Goal: Task Accomplishment & Management: Manage account settings

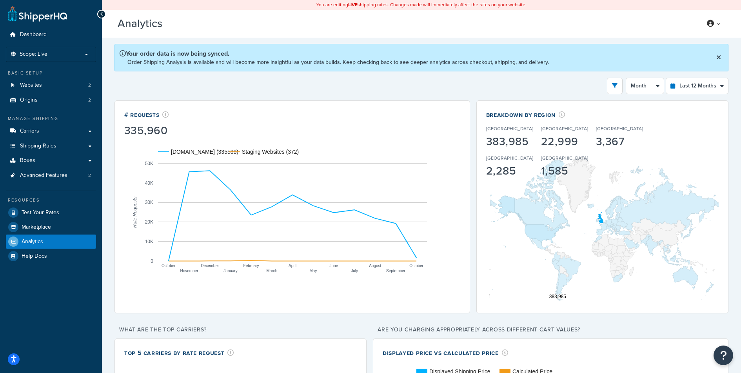
select select "last_year"
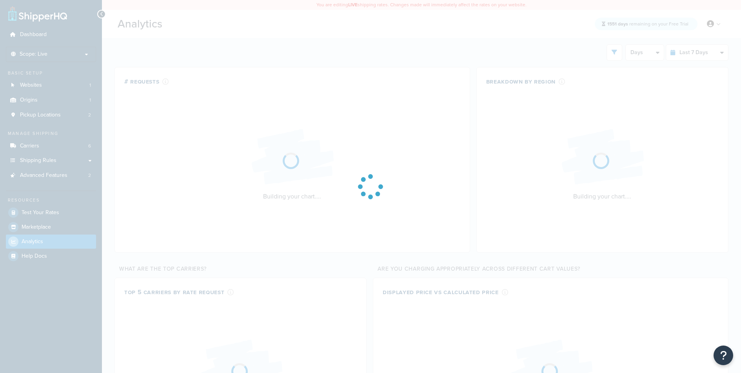
select select "last_7_days"
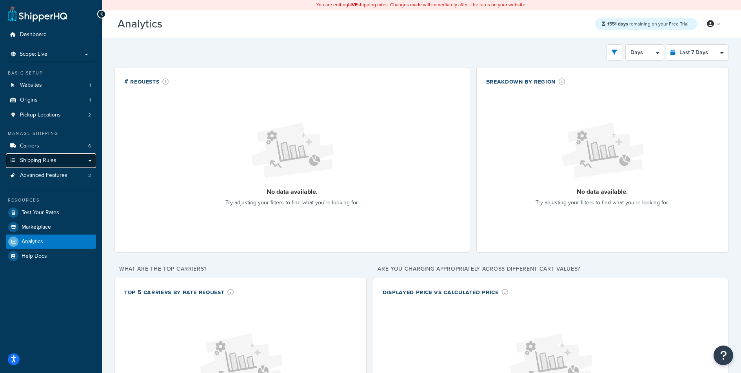
click at [50, 157] on span "Shipping Rules" at bounding box center [38, 160] width 36 height 7
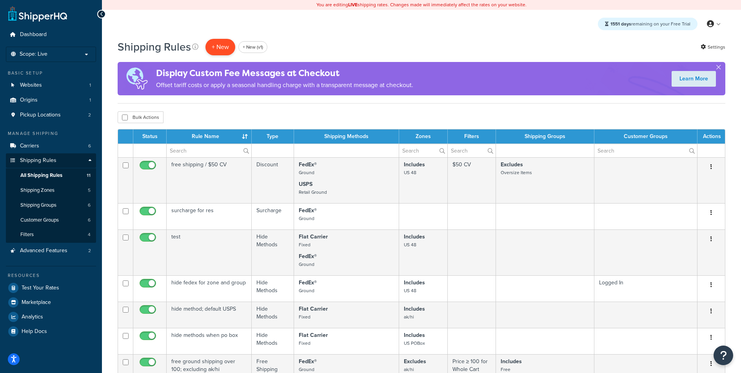
click at [217, 47] on p "+ New" at bounding box center [221, 47] width 30 height 16
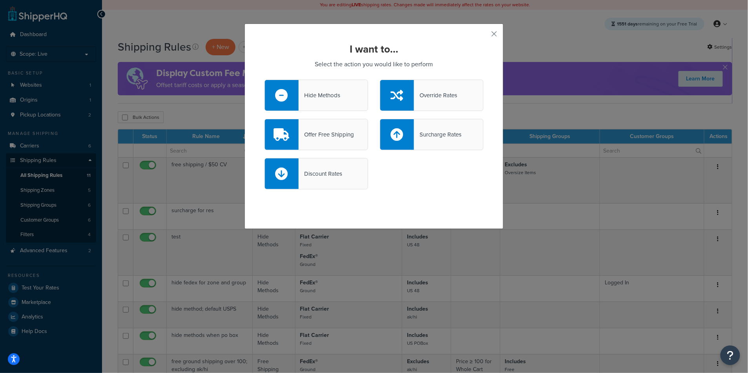
click at [347, 100] on div "Hide Methods" at bounding box center [316, 95] width 104 height 31
click at [0, 0] on input "Hide Methods" at bounding box center [0, 0] width 0 height 0
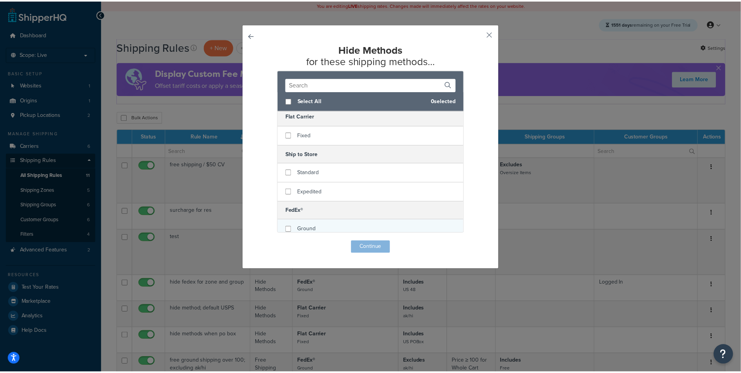
scroll to position [16, 0]
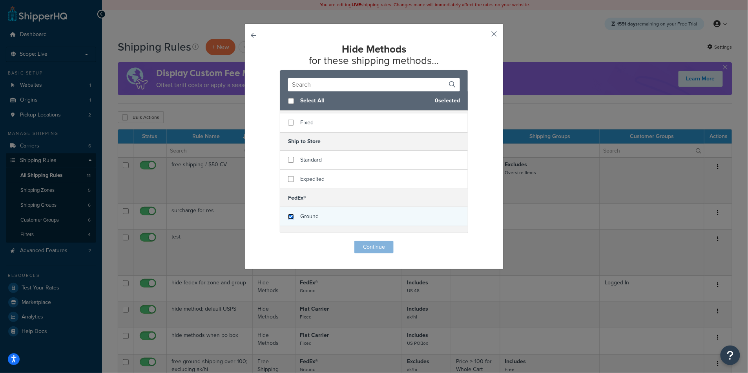
click at [290, 218] on input "checkbox" at bounding box center [291, 217] width 6 height 6
checkbox input "true"
click at [373, 249] on button "Continue" at bounding box center [373, 247] width 39 height 13
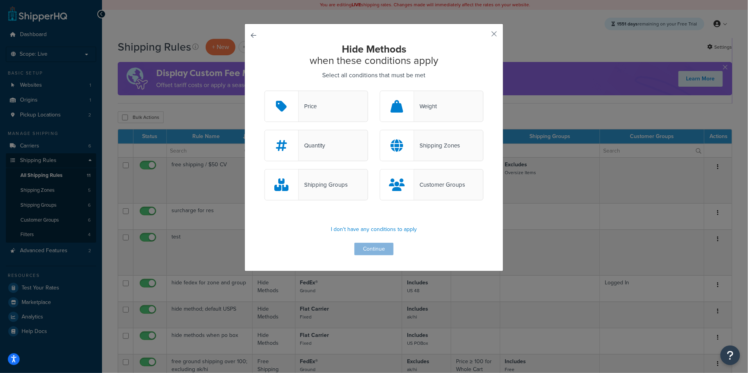
click at [305, 97] on div "Price" at bounding box center [316, 106] width 104 height 31
click at [0, 0] on input "Price" at bounding box center [0, 0] width 0 height 0
click at [424, 186] on div "Customer Groups" at bounding box center [439, 184] width 51 height 11
click at [0, 0] on input "Customer Groups" at bounding box center [0, 0] width 0 height 0
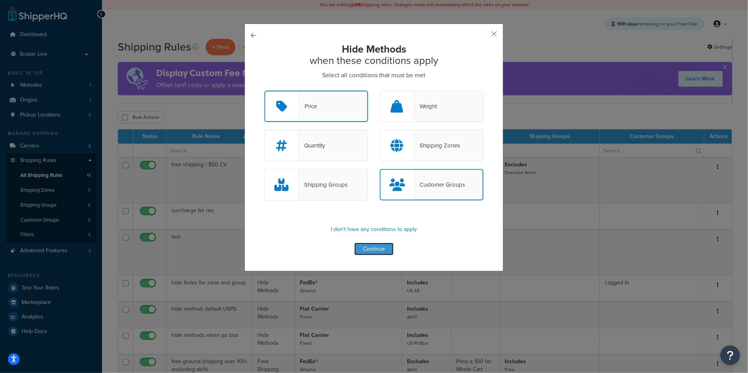
click at [381, 254] on button "Continue" at bounding box center [373, 249] width 39 height 13
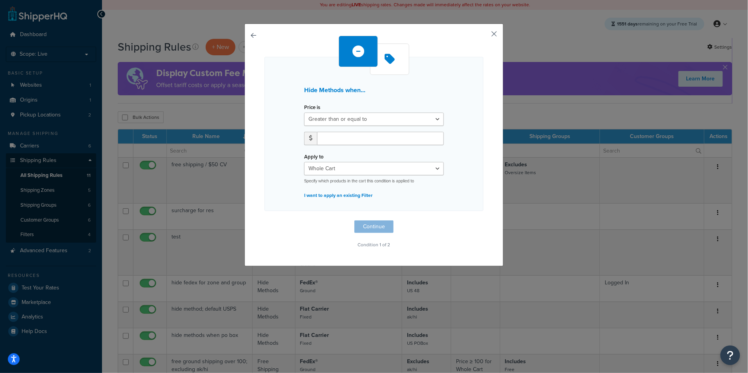
drag, startPoint x: 485, startPoint y: 34, endPoint x: 488, endPoint y: 31, distance: 4.6
click at [487, 33] on div "Hide Methods when... Price is Greater than or equal to Between or equal to Less…" at bounding box center [373, 145] width 259 height 243
click at [483, 36] on button "button" at bounding box center [482, 37] width 2 height 2
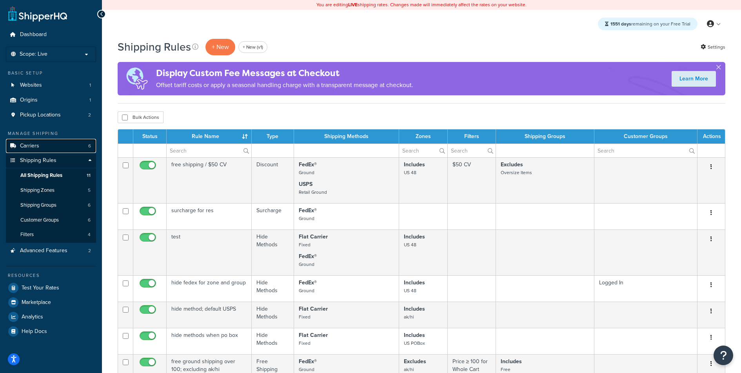
click at [38, 144] on span "Carriers" at bounding box center [29, 146] width 19 height 7
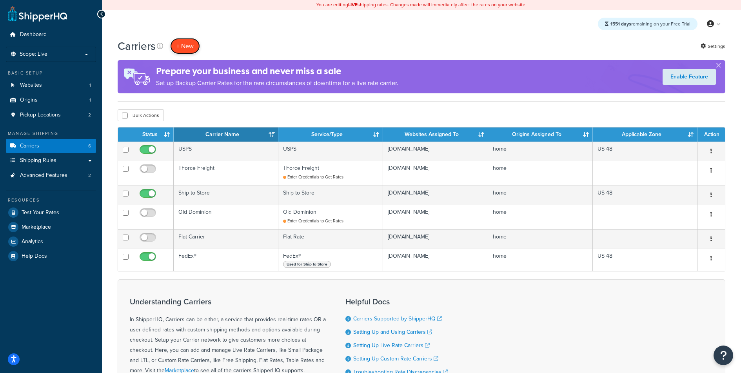
click at [184, 51] on button "+ New" at bounding box center [185, 46] width 30 height 16
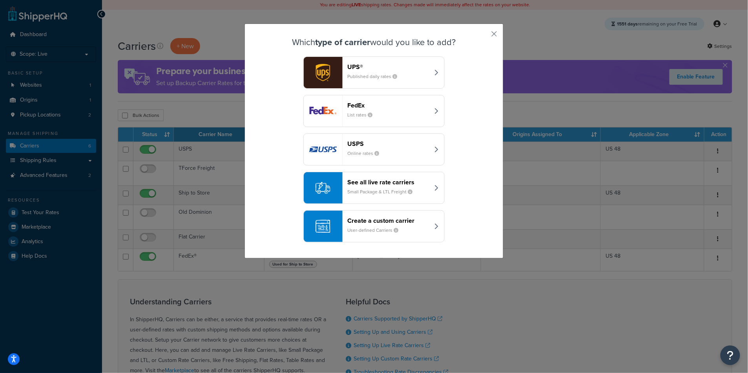
click at [368, 60] on button "UPS® Published daily rates" at bounding box center [373, 72] width 141 height 32
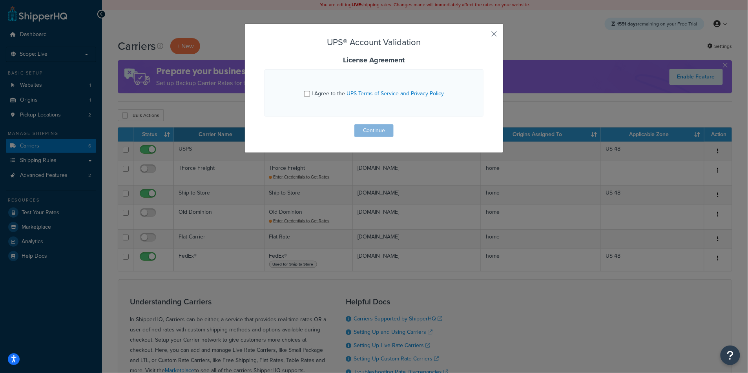
click at [314, 91] on span "I Agree to the UPS Terms of Service and Privacy Policy" at bounding box center [378, 93] width 132 height 8
click at [310, 91] on input "I Agree to the UPS Terms of Service and Privacy Policy" at bounding box center [307, 94] width 6 height 6
checkbox input "true"
click at [359, 127] on button "Continue" at bounding box center [373, 130] width 39 height 13
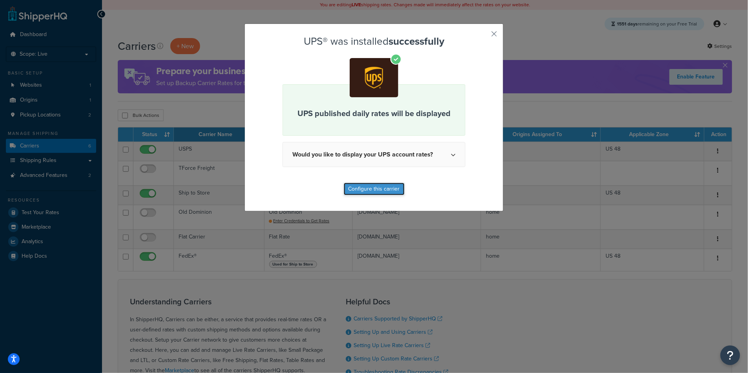
click at [364, 189] on button "Configure this carrier" at bounding box center [374, 189] width 61 height 13
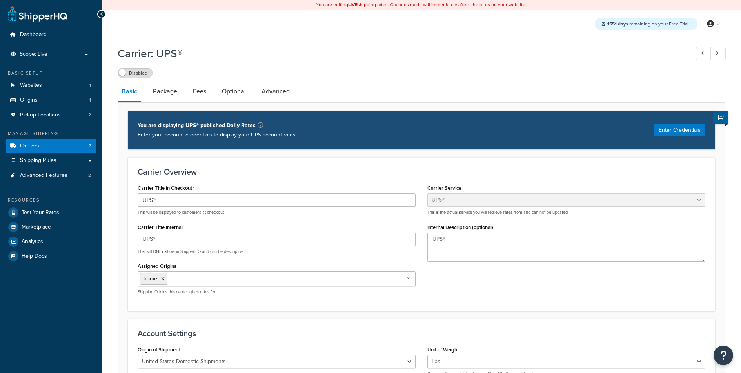
select select "ups"
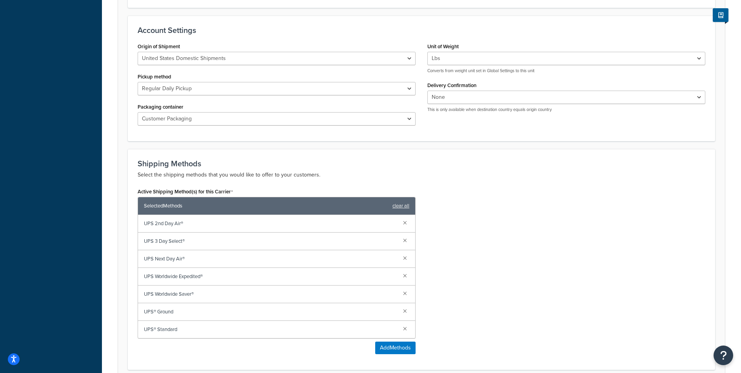
scroll to position [304, 0]
click at [405, 331] on link at bounding box center [405, 328] width 9 height 9
click at [405, 290] on link at bounding box center [405, 292] width 9 height 9
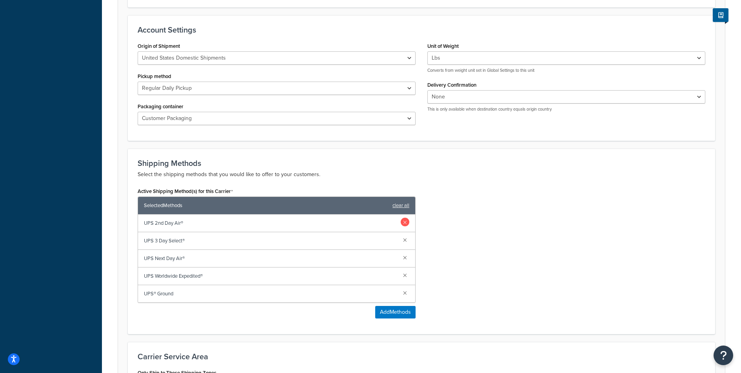
click at [405, 223] on link at bounding box center [405, 222] width 9 height 9
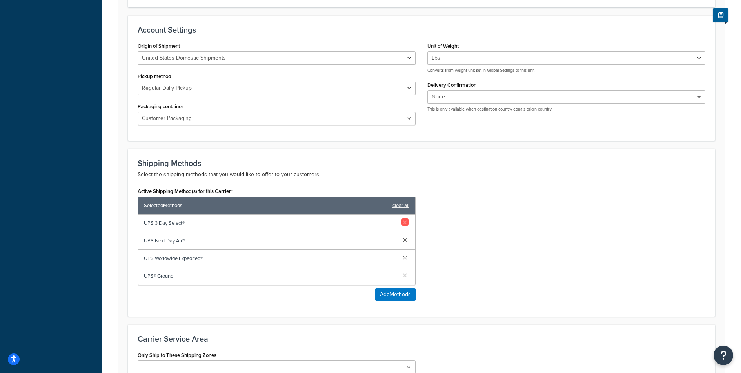
click at [405, 223] on link at bounding box center [405, 222] width 9 height 9
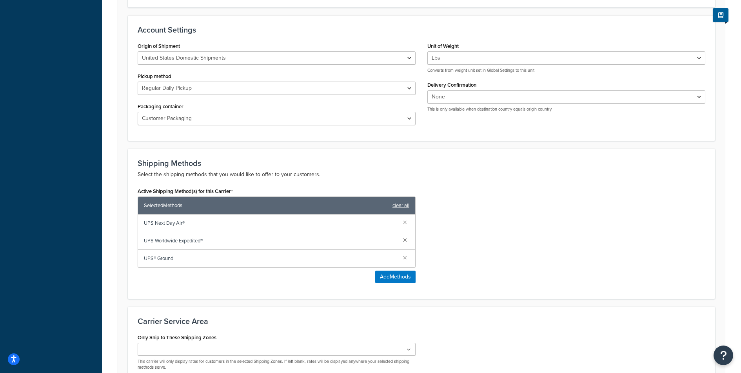
click at [405, 223] on link at bounding box center [405, 222] width 9 height 9
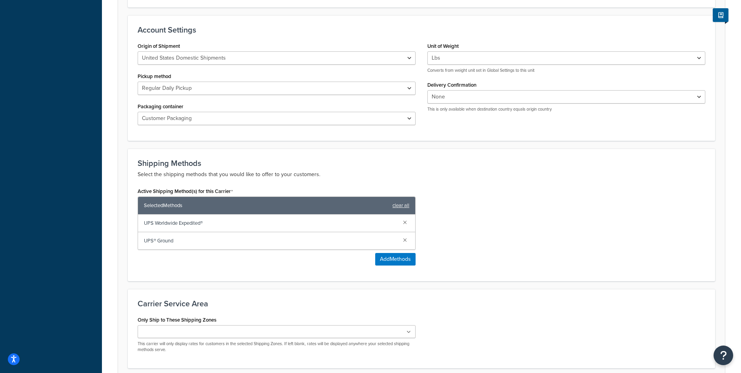
click at [405, 223] on link at bounding box center [405, 222] width 9 height 9
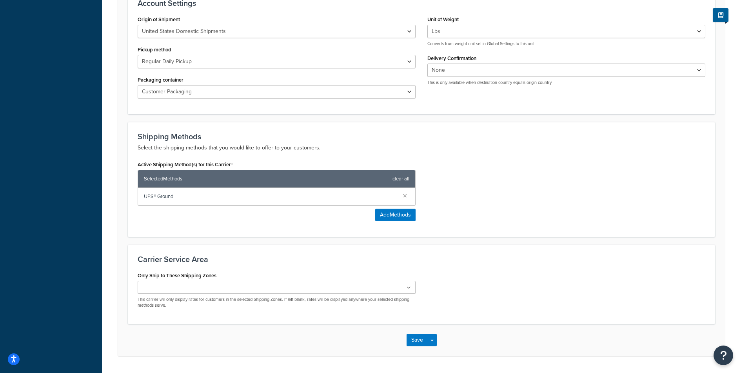
scroll to position [354, 0]
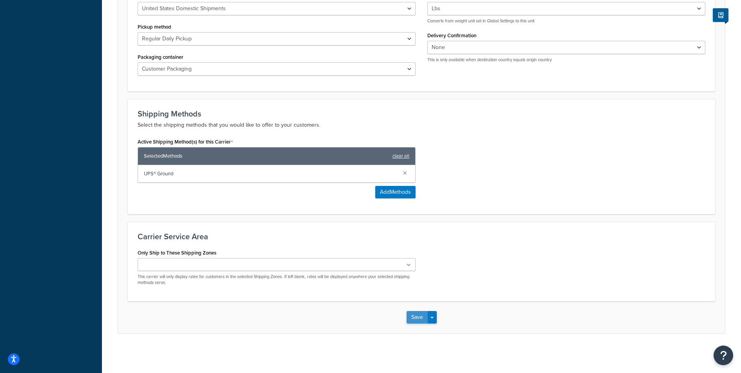
click at [418, 321] on button "Save" at bounding box center [417, 317] width 21 height 13
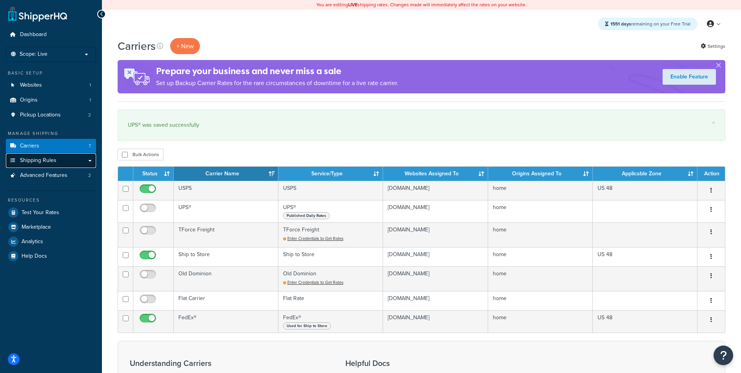
click at [62, 164] on link "Shipping Rules" at bounding box center [51, 160] width 90 height 15
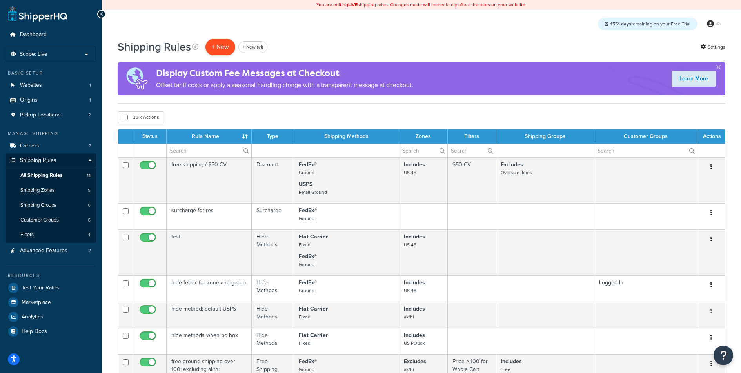
click at [222, 49] on p "+ New" at bounding box center [221, 47] width 30 height 16
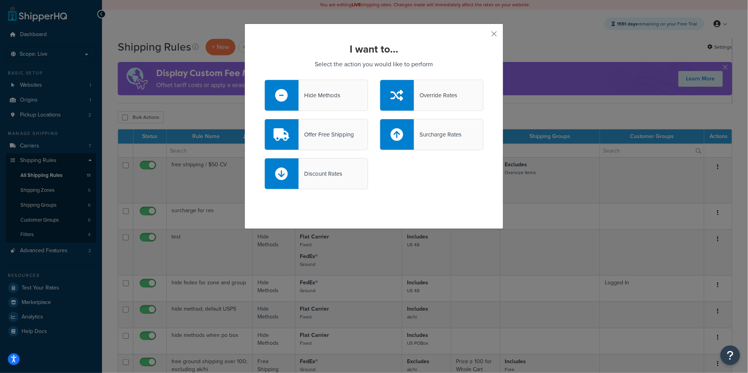
click at [315, 96] on div "Hide Methods" at bounding box center [320, 95] width 42 height 11
click at [0, 0] on input "Hide Methods" at bounding box center [0, 0] width 0 height 0
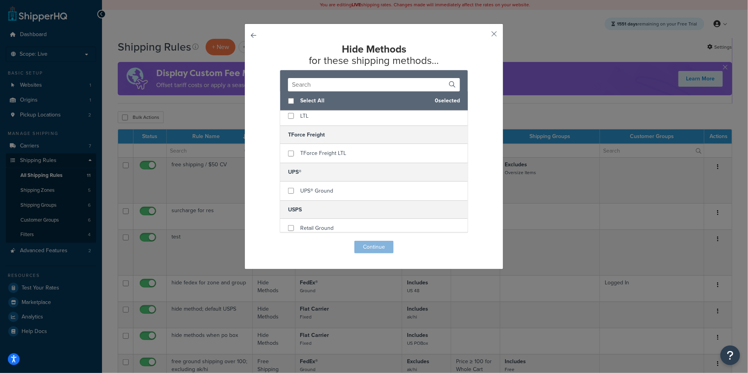
scroll to position [159, 0]
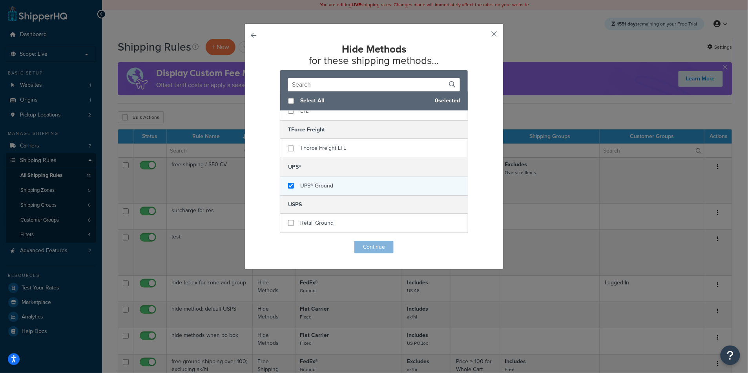
checkbox input "true"
click at [294, 185] on div "UPS® Ground" at bounding box center [374, 186] width 188 height 19
click at [367, 250] on button "Continue" at bounding box center [373, 247] width 39 height 13
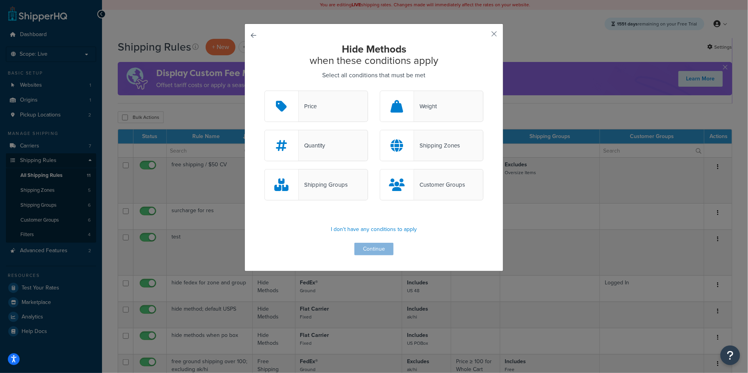
click at [422, 189] on div "Customer Groups" at bounding box center [439, 184] width 51 height 11
click at [0, 0] on input "Customer Groups" at bounding box center [0, 0] width 0 height 0
click at [306, 98] on div "Price" at bounding box center [316, 106] width 104 height 31
click at [0, 0] on input "Price" at bounding box center [0, 0] width 0 height 0
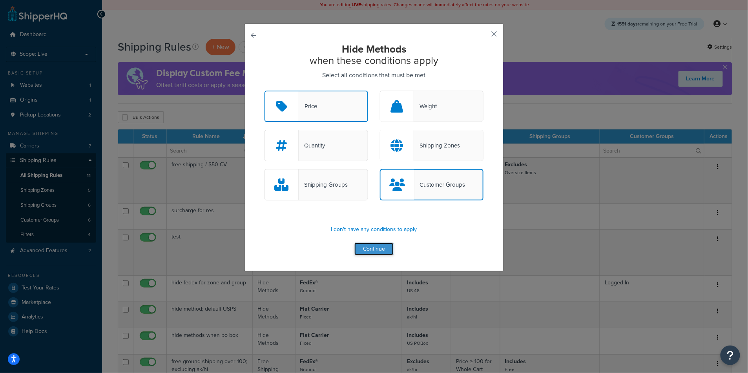
click at [368, 248] on button "Continue" at bounding box center [373, 249] width 39 height 13
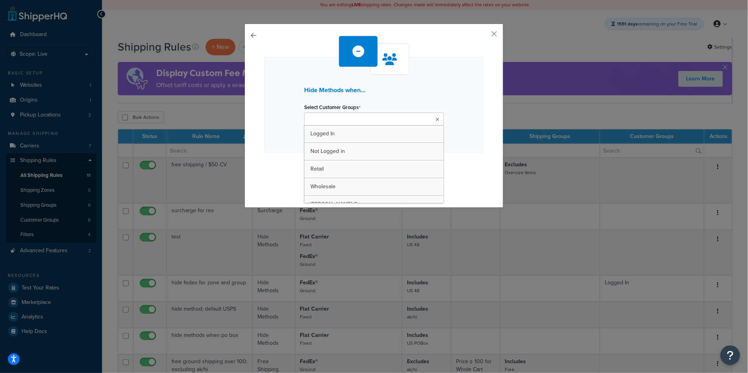
click at [365, 115] on ul at bounding box center [374, 119] width 140 height 13
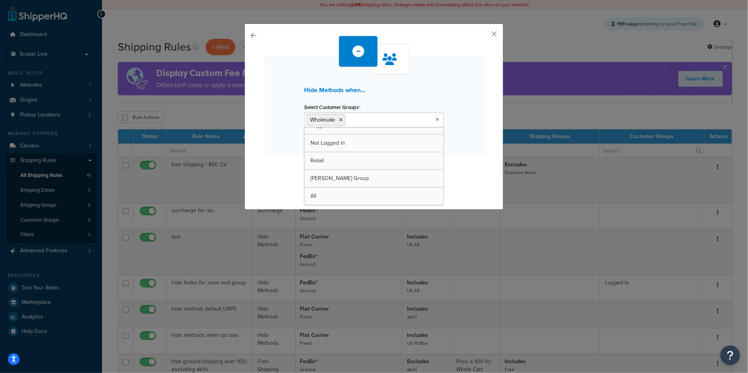
scroll to position [10, 0]
click at [277, 150] on div "Hide Methods when... Select Customer Groups Wholesale Logged In Not Logged in R…" at bounding box center [373, 106] width 219 height 98
click at [370, 169] on button "Continue" at bounding box center [373, 170] width 39 height 13
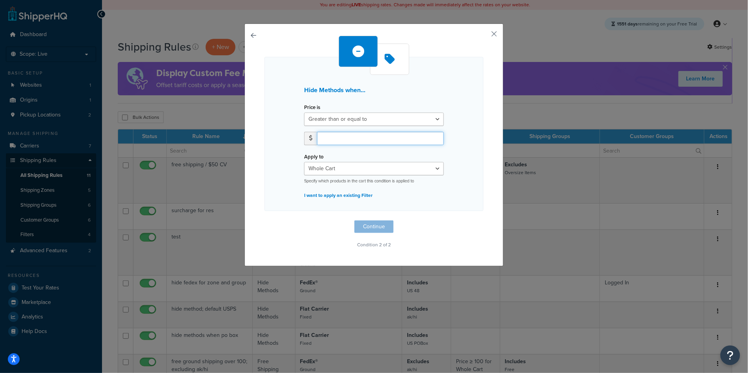
click at [332, 137] on input "number" at bounding box center [380, 138] width 127 height 13
type input "150"
click at [366, 226] on button "Continue" at bounding box center [373, 226] width 39 height 13
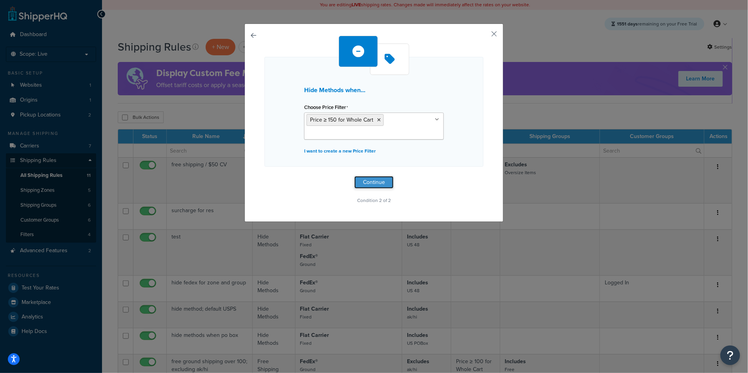
click at [370, 184] on button "Continue" at bounding box center [373, 182] width 39 height 13
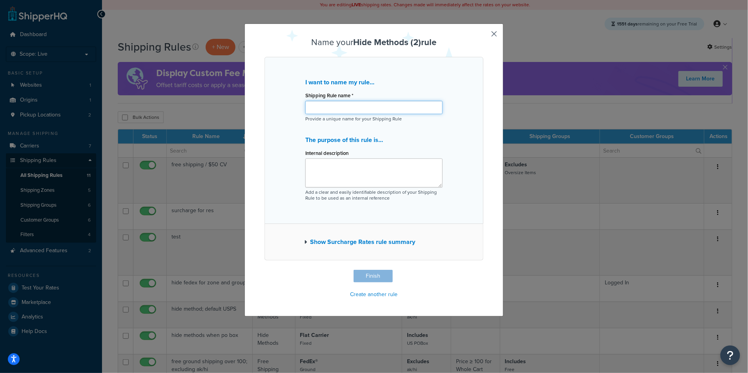
click at [329, 108] on input "Shipping Rule name *" at bounding box center [373, 107] width 137 height 13
type input "Hide Ground for Wholesale"
click at [350, 241] on button "Show Surcharge Rates rule summary" at bounding box center [359, 242] width 111 height 11
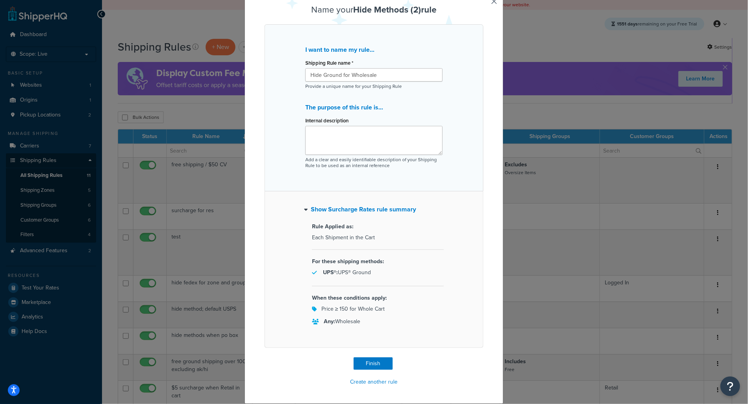
scroll to position [33, 0]
click at [384, 74] on input "Hide Ground for Wholesale" at bounding box center [373, 74] width 137 height 13
click at [383, 73] on input "Hide Ground for Wholesale" at bounding box center [373, 74] width 137 height 13
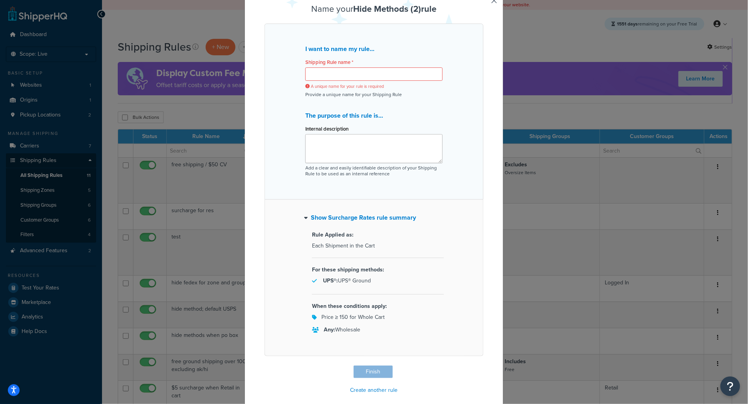
click at [483, 366] on button "button" at bounding box center [482, 367] width 2 height 2
click at [405, 73] on input "Shipping Rule name *" at bounding box center [373, 73] width 137 height 13
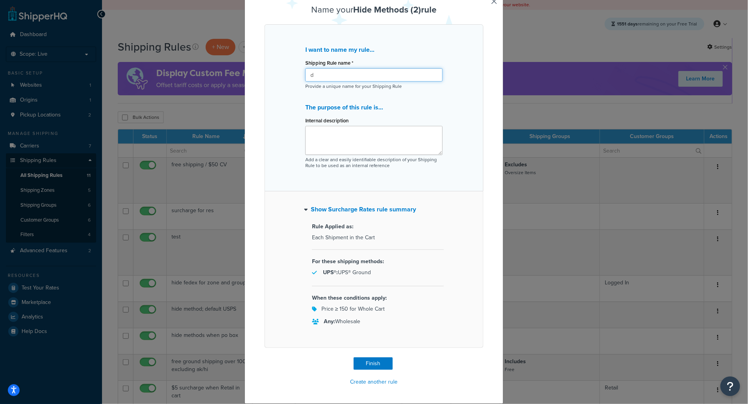
type input "d"
click at [483, 357] on button "button" at bounding box center [482, 358] width 2 height 2
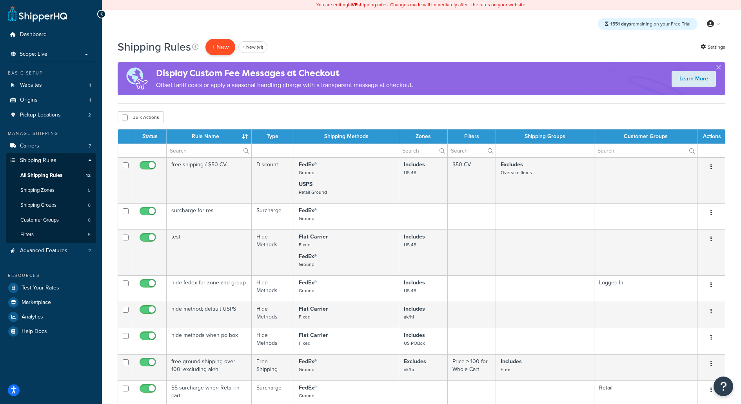
click at [216, 46] on p "+ New" at bounding box center [221, 47] width 30 height 16
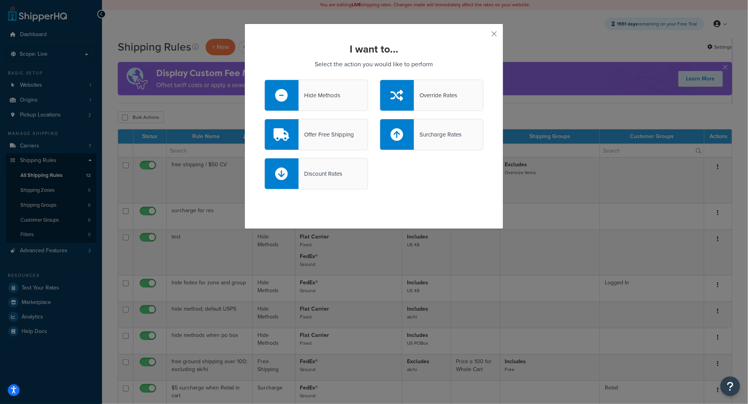
click at [350, 103] on div "Hide Methods" at bounding box center [316, 95] width 104 height 31
click at [0, 0] on input "Hide Methods" at bounding box center [0, 0] width 0 height 0
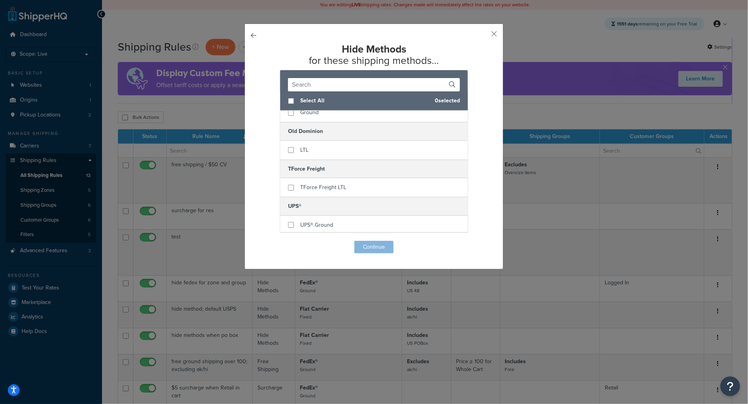
scroll to position [159, 0]
checkbox input "true"
click at [310, 186] on span "UPS® Ground" at bounding box center [316, 186] width 33 height 8
click at [365, 245] on button "Continue" at bounding box center [373, 247] width 39 height 13
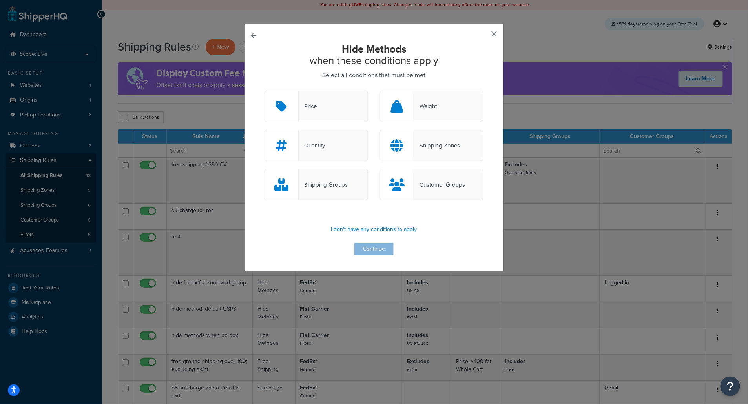
click at [426, 179] on div "Customer Groups" at bounding box center [432, 184] width 104 height 31
click at [0, 0] on input "Customer Groups" at bounding box center [0, 0] width 0 height 0
click at [330, 94] on div "Price" at bounding box center [316, 106] width 104 height 31
click at [0, 0] on input "Price" at bounding box center [0, 0] width 0 height 0
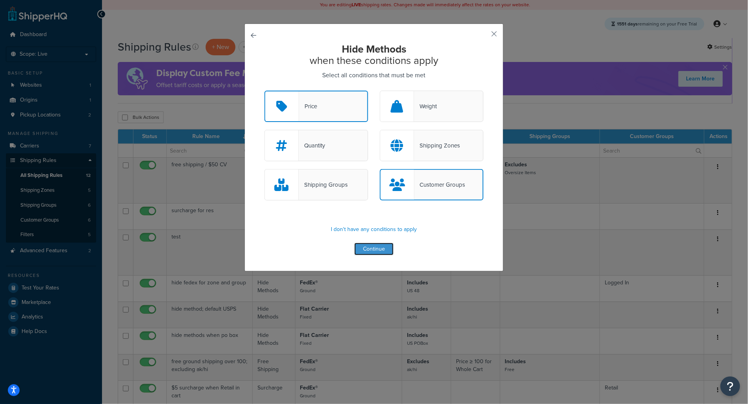
click at [370, 250] on button "Continue" at bounding box center [373, 249] width 39 height 13
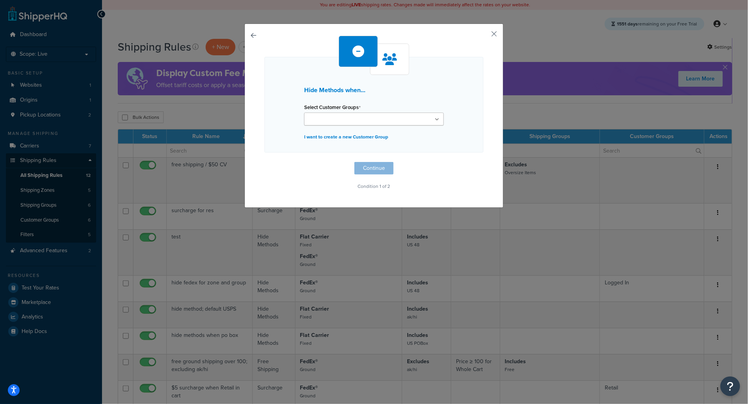
click at [362, 120] on ul at bounding box center [374, 119] width 140 height 13
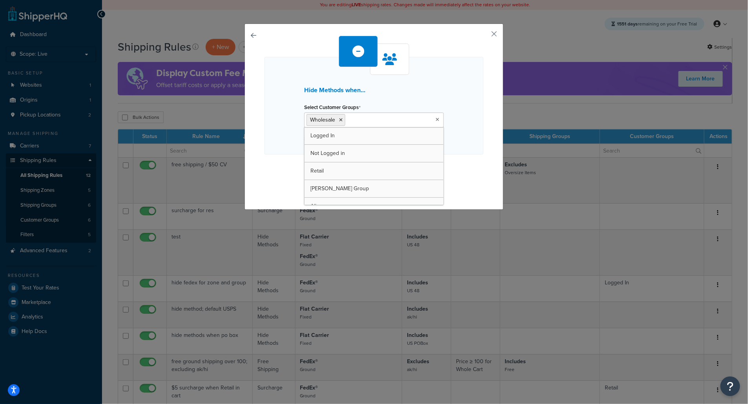
click at [457, 184] on p "Condition 1 of 2" at bounding box center [373, 188] width 219 height 11
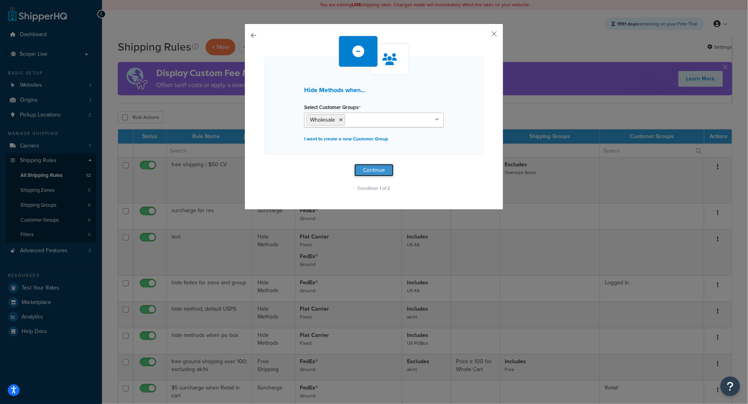
click at [377, 167] on button "Continue" at bounding box center [373, 170] width 39 height 13
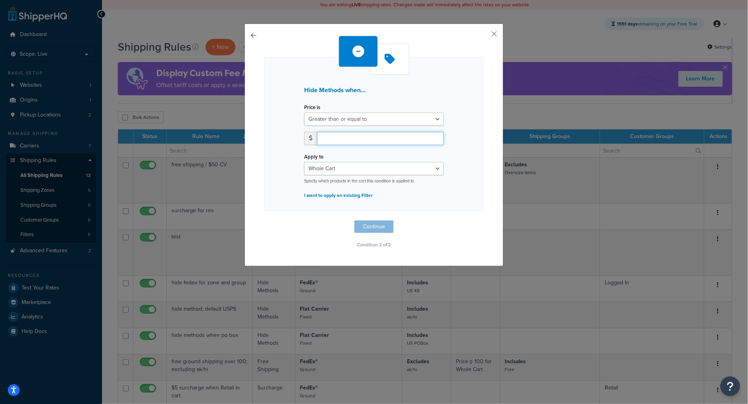
click at [348, 138] on input "number" at bounding box center [380, 138] width 127 height 13
type input "150"
click at [374, 234] on div "Hide Methods when... Price is Greater than or equal to Between or equal to Less…" at bounding box center [373, 143] width 219 height 215
click at [372, 231] on button "Continue" at bounding box center [373, 226] width 39 height 13
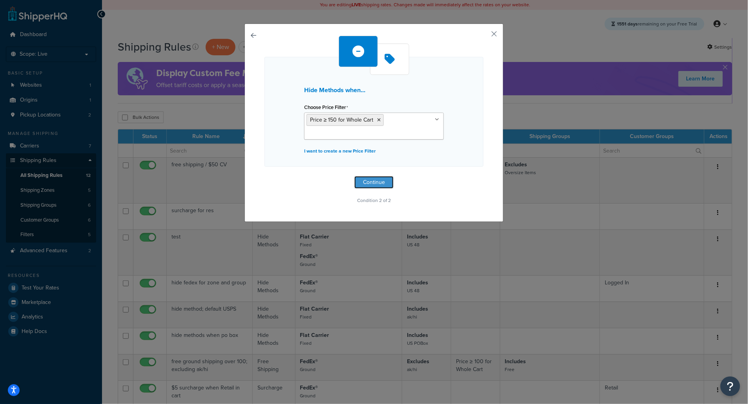
click at [366, 187] on button "Continue" at bounding box center [373, 182] width 39 height 13
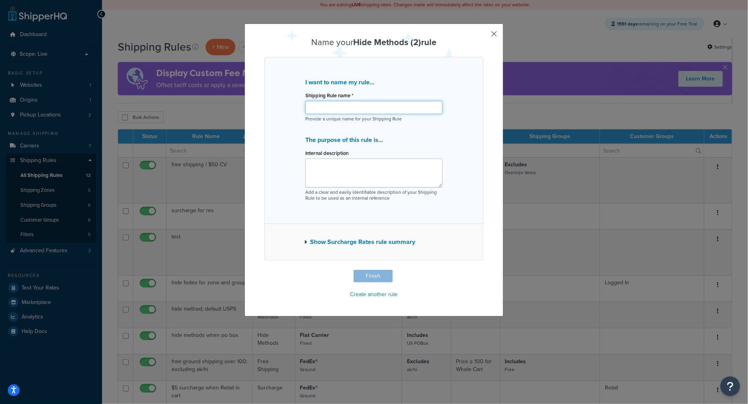
click at [334, 111] on input "Shipping Rule name *" at bounding box center [373, 107] width 137 height 13
paste input "Hide Ground for Wholesale"
type input "Hide Ground for Wholesale"
click at [354, 243] on button "Show Surcharge Rates rule summary" at bounding box center [359, 242] width 111 height 11
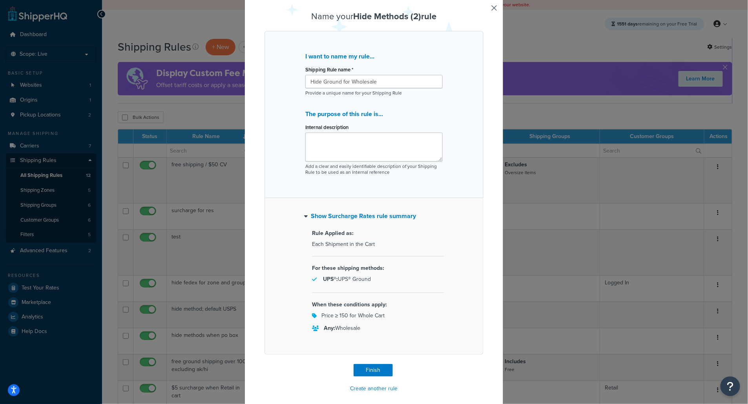
scroll to position [24, 0]
click at [373, 372] on button "Finish" at bounding box center [372, 372] width 39 height 13
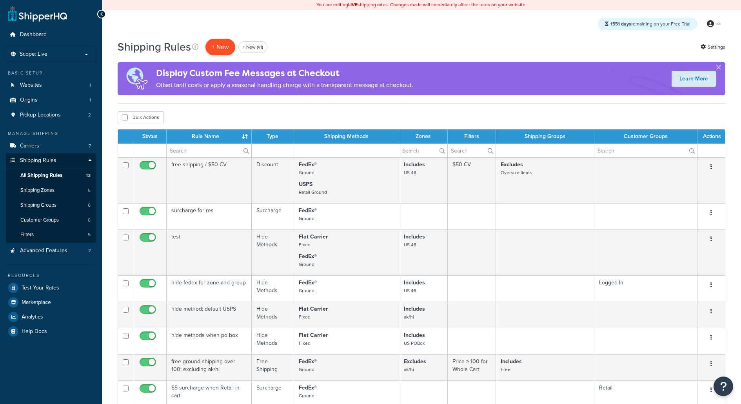
click at [216, 45] on p "+ New" at bounding box center [221, 47] width 30 height 16
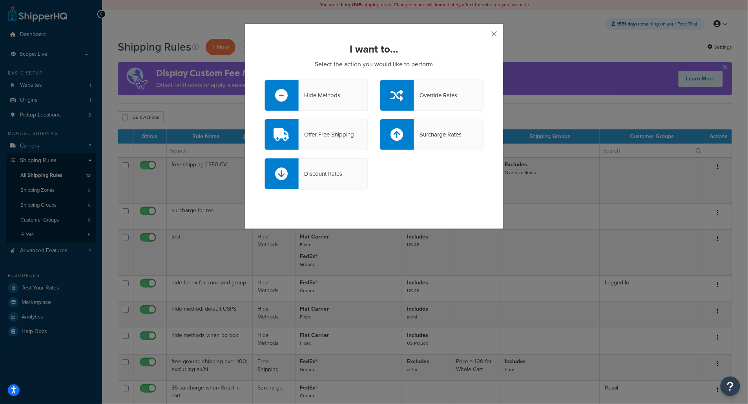
click at [307, 102] on div "Hide Methods" at bounding box center [316, 95] width 104 height 31
click at [0, 0] on input "Hide Methods" at bounding box center [0, 0] width 0 height 0
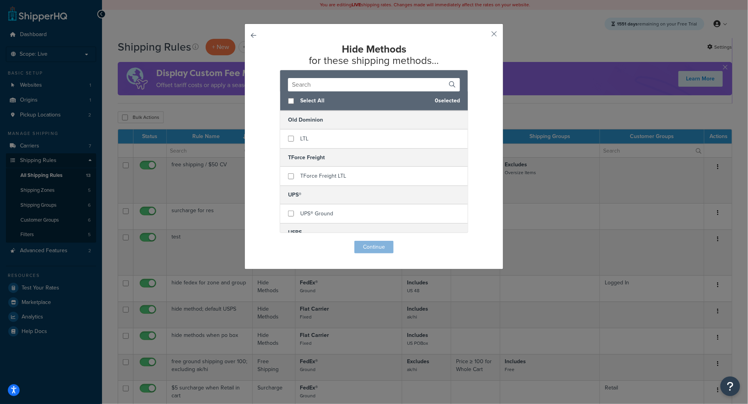
scroll to position [159, 0]
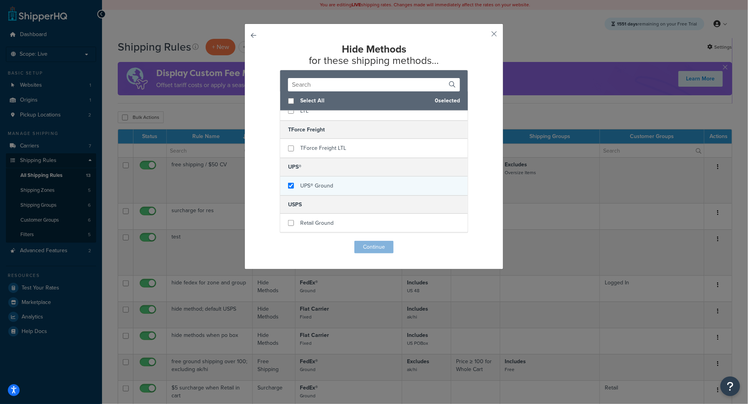
checkbox input "true"
click at [312, 194] on div "UPS® Ground" at bounding box center [374, 186] width 188 height 19
click at [374, 248] on button "Continue" at bounding box center [373, 247] width 39 height 13
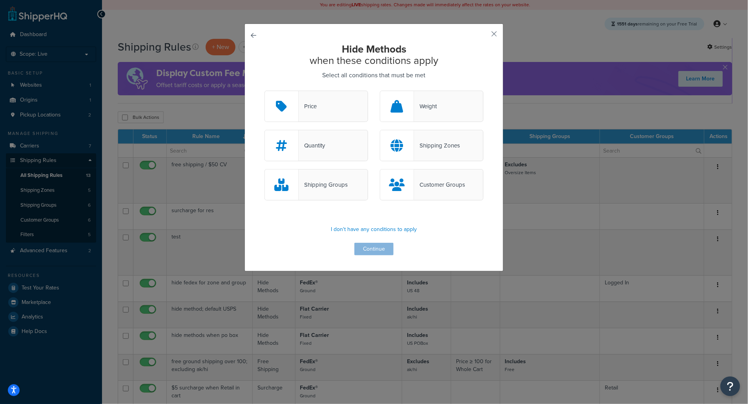
click at [427, 199] on div "Customer Groups" at bounding box center [432, 184] width 104 height 31
click at [0, 0] on input "Customer Groups" at bounding box center [0, 0] width 0 height 0
drag, startPoint x: 332, startPoint y: 98, endPoint x: 365, endPoint y: 202, distance: 109.8
click at [332, 99] on div "Price" at bounding box center [316, 106] width 104 height 31
click at [0, 0] on input "Price" at bounding box center [0, 0] width 0 height 0
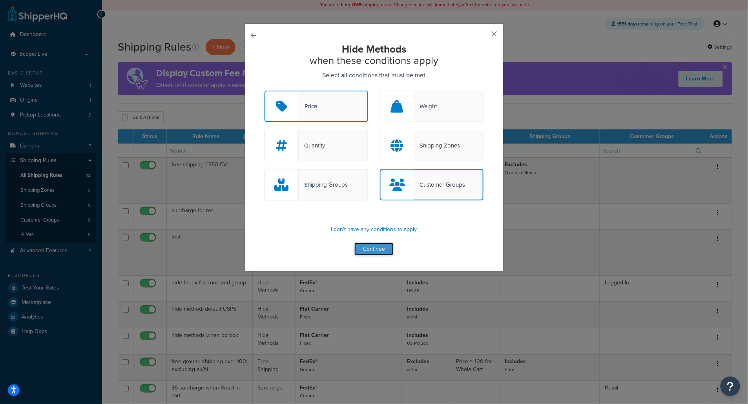
click at [374, 244] on button "Continue" at bounding box center [373, 249] width 39 height 13
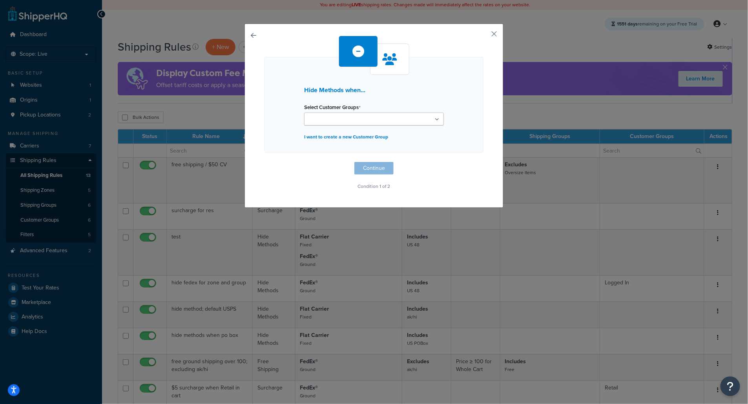
drag, startPoint x: 362, startPoint y: 115, endPoint x: 347, endPoint y: 146, distance: 34.6
click at [362, 115] on ul at bounding box center [374, 119] width 140 height 13
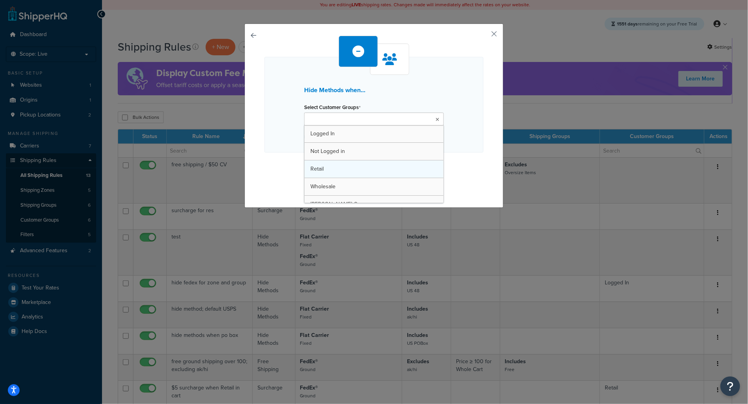
drag, startPoint x: 328, startPoint y: 184, endPoint x: 336, endPoint y: 176, distance: 11.7
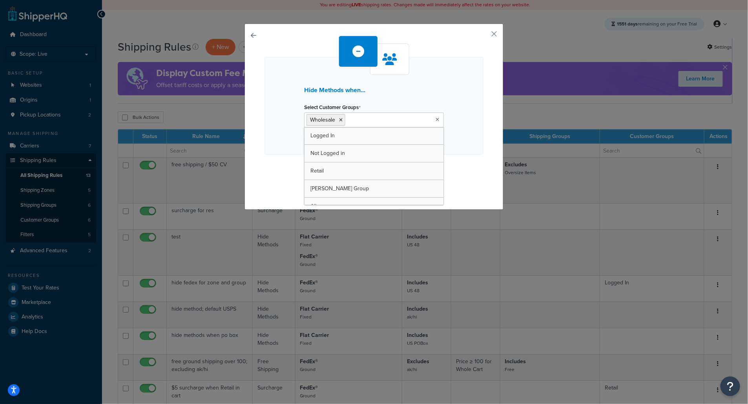
drag, startPoint x: 476, startPoint y: 186, endPoint x: 469, endPoint y: 186, distance: 7.5
click at [475, 186] on p "Condition 1 of 2" at bounding box center [373, 188] width 219 height 11
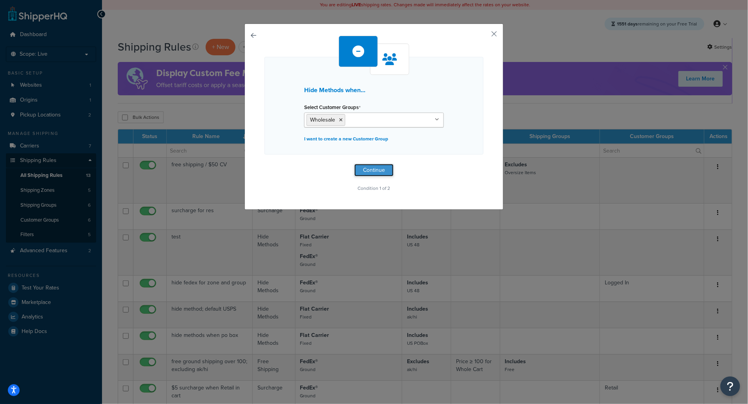
click at [376, 171] on button "Continue" at bounding box center [373, 170] width 39 height 13
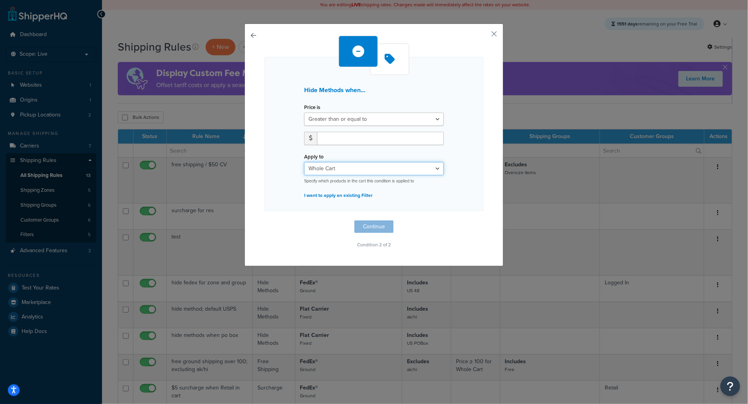
click at [349, 166] on select "Whole Cart Everything in Shipping Group Everything at Origin Each Item within S…" at bounding box center [374, 168] width 140 height 13
click at [304, 162] on select "Whole Cart Everything in Shipping Group Everything at Origin Each Item within S…" at bounding box center [374, 168] width 140 height 13
click at [336, 138] on input "number" at bounding box center [380, 138] width 127 height 13
type input "150"
click at [366, 230] on button "Continue" at bounding box center [373, 226] width 39 height 13
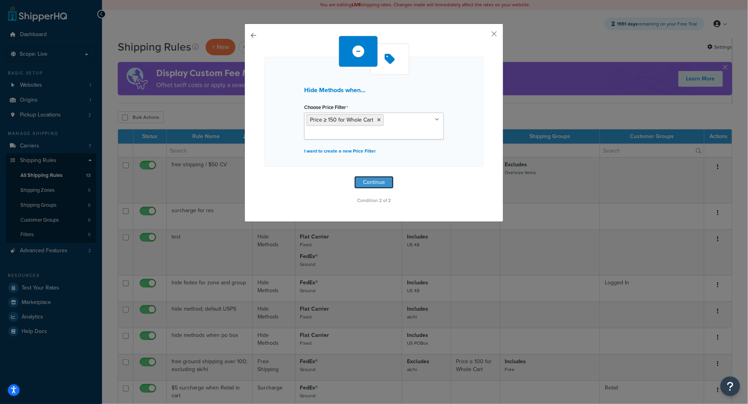
click at [369, 188] on button "Continue" at bounding box center [373, 182] width 39 height 13
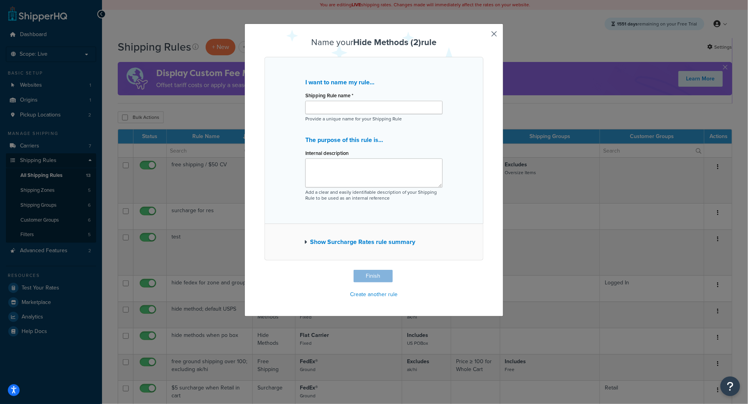
click at [372, 240] on button "Show Surcharge Rates rule summary" at bounding box center [359, 242] width 111 height 11
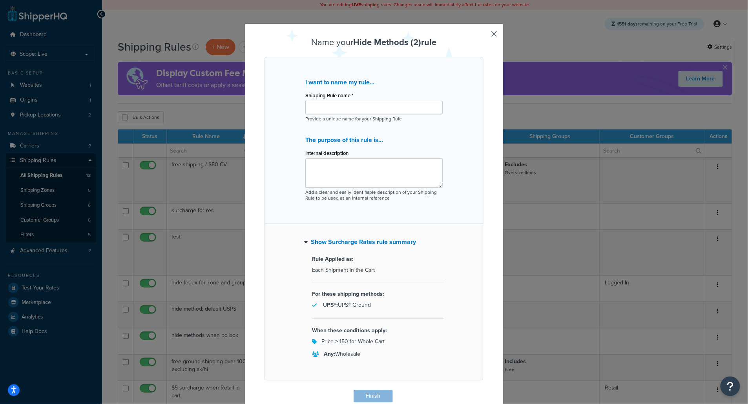
scroll to position [2, 0]
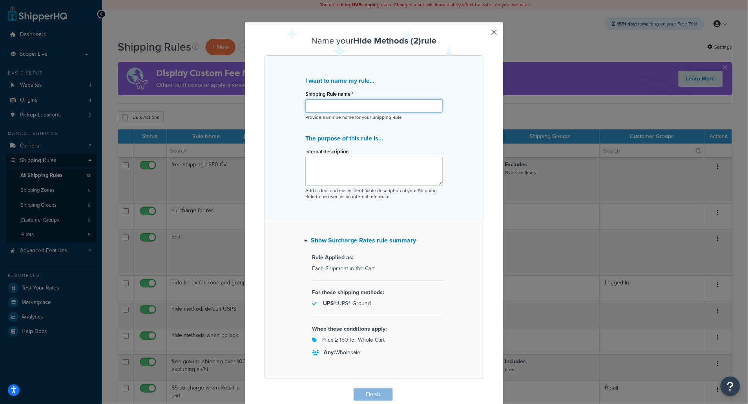
click at [316, 107] on input "Shipping Rule name *" at bounding box center [373, 105] width 137 height 13
type input "etst"
click at [372, 391] on button "Finish" at bounding box center [372, 394] width 39 height 13
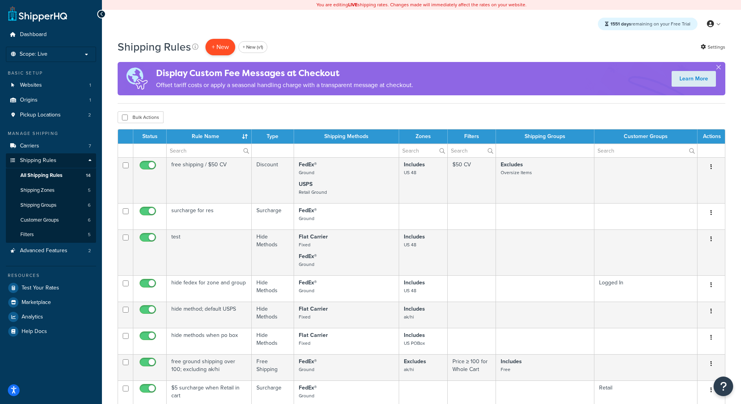
click at [219, 48] on p "+ New" at bounding box center [221, 47] width 30 height 16
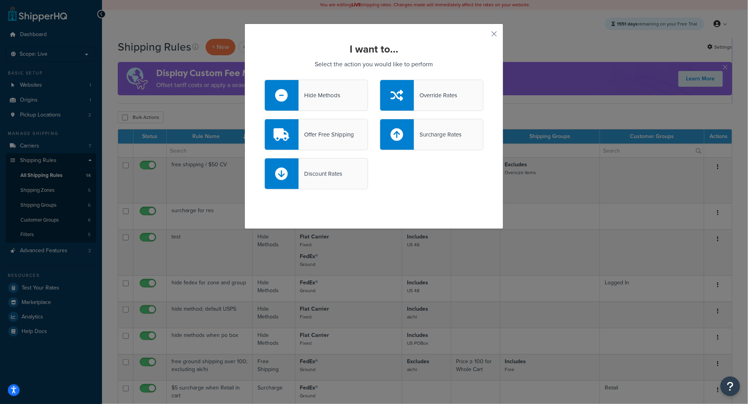
click at [310, 140] on div "Offer Free Shipping" at bounding box center [316, 134] width 104 height 31
click at [0, 0] on input "Offer Free Shipping" at bounding box center [0, 0] width 0 height 0
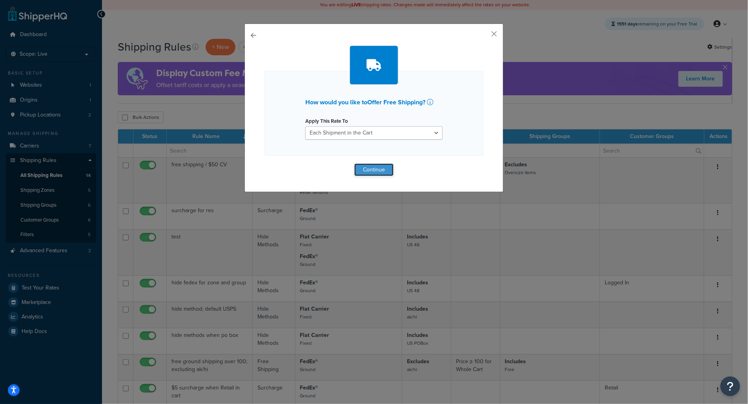
click at [365, 167] on button "Continue" at bounding box center [373, 170] width 39 height 13
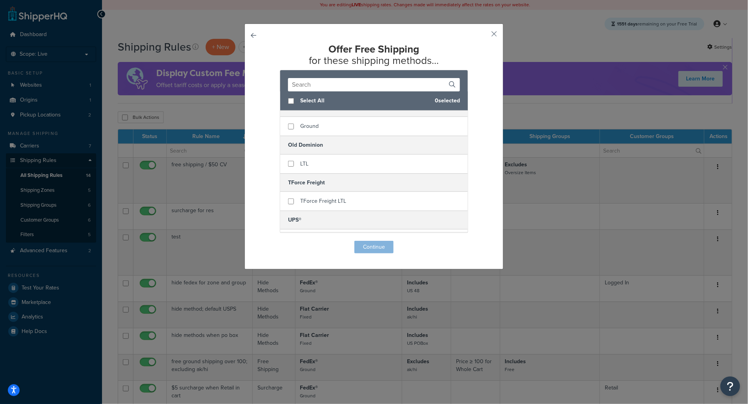
scroll to position [63, 0]
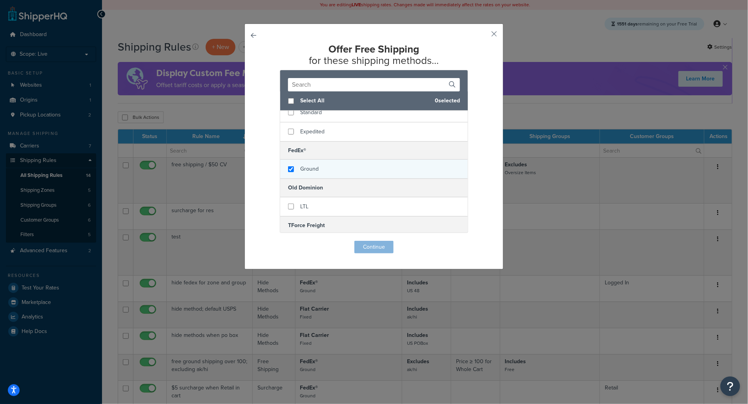
checkbox input "true"
click at [302, 173] on span "Ground" at bounding box center [309, 169] width 18 height 8
click at [365, 255] on div "Offer Free Shipping for these shipping methods... Select All 1 selected Flat Ca…" at bounding box center [373, 147] width 259 height 246
click at [365, 253] on button "Continue" at bounding box center [373, 247] width 39 height 13
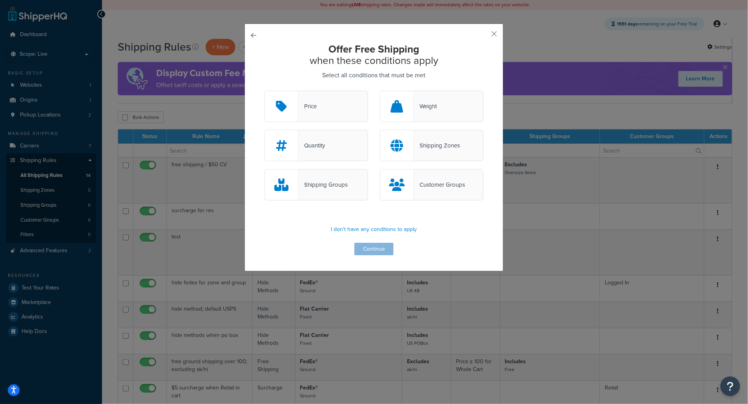
click at [423, 181] on div "Customer Groups" at bounding box center [439, 184] width 51 height 11
click at [0, 0] on input "Customer Groups" at bounding box center [0, 0] width 0 height 0
click at [372, 250] on button "Continue" at bounding box center [373, 249] width 39 height 13
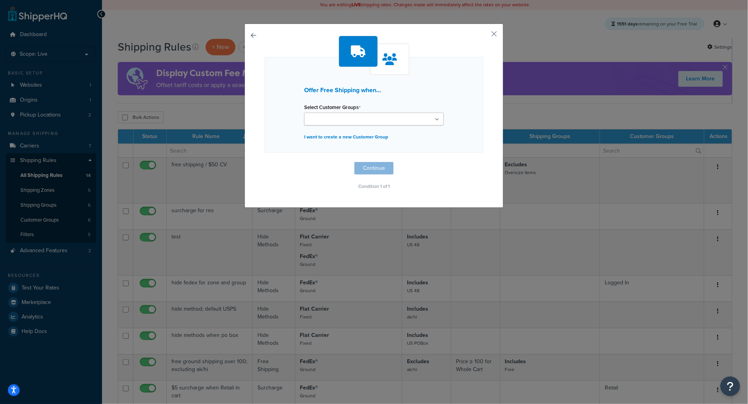
click at [336, 115] on input "Select Customer Groups" at bounding box center [340, 119] width 69 height 9
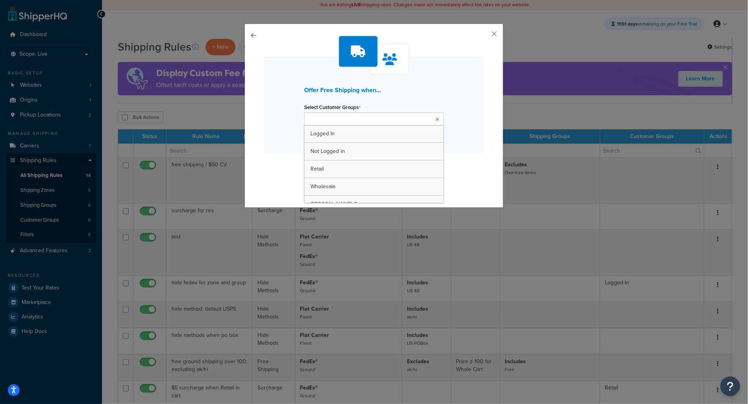
drag, startPoint x: 325, startPoint y: 183, endPoint x: 287, endPoint y: 104, distance: 87.4
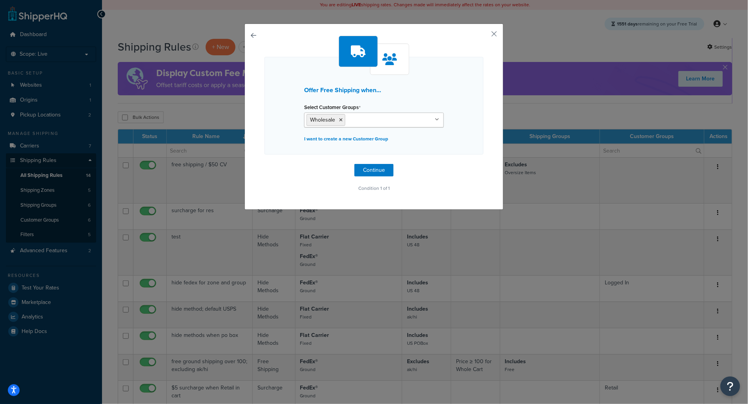
click at [268, 135] on div "Offer Free Shipping when... Select Customer Groups Wholesale Logged In Not Logg…" at bounding box center [373, 106] width 219 height 98
click at [373, 170] on button "Continue" at bounding box center [373, 170] width 39 height 13
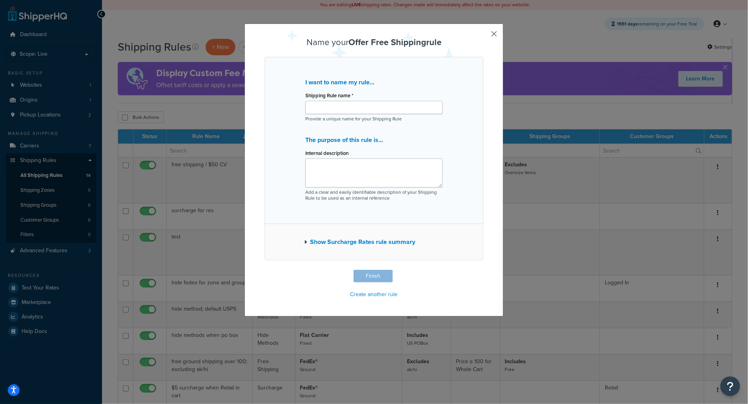
click at [350, 245] on button "Show Surcharge Rates rule summary" at bounding box center [359, 242] width 111 height 11
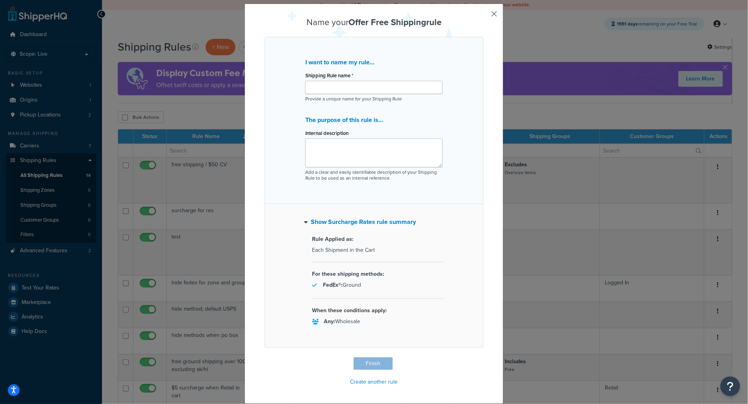
scroll to position [21, 0]
click at [324, 91] on input "Shipping Rule name *" at bounding box center [373, 87] width 137 height 13
type input "Free Shipping for Wholesale Customer Group"
click at [483, 357] on button "button" at bounding box center [482, 358] width 2 height 2
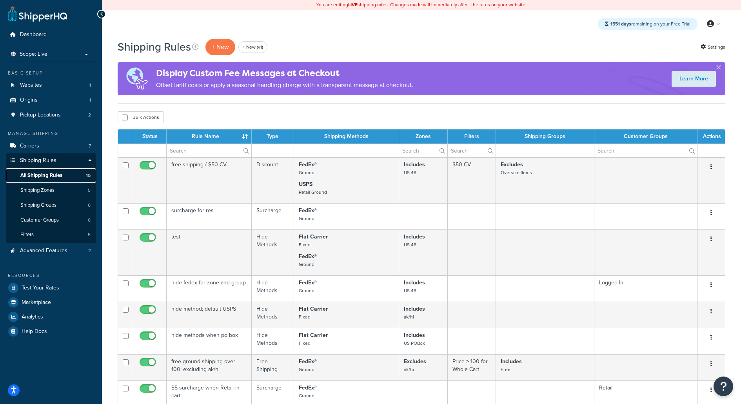
click at [47, 179] on link "All Shipping Rules 15" at bounding box center [51, 175] width 90 height 15
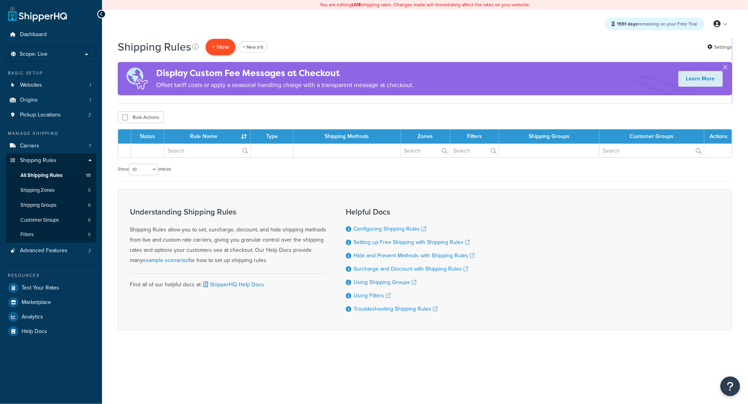
click at [224, 42] on p "+ New" at bounding box center [221, 47] width 30 height 16
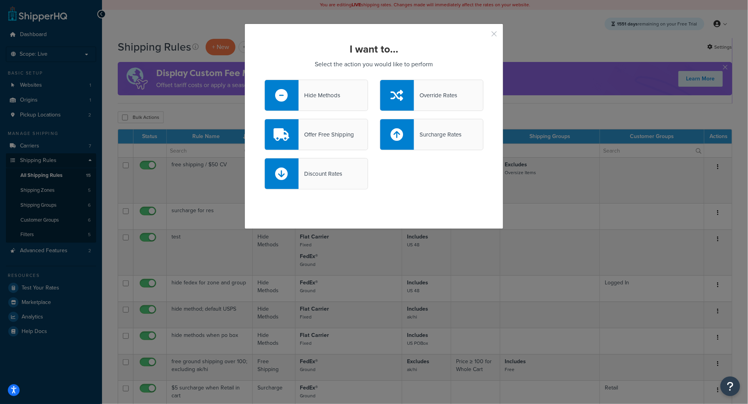
click at [483, 36] on button "button" at bounding box center [482, 37] width 2 height 2
